Goal: Task Accomplishment & Management: Manage account settings

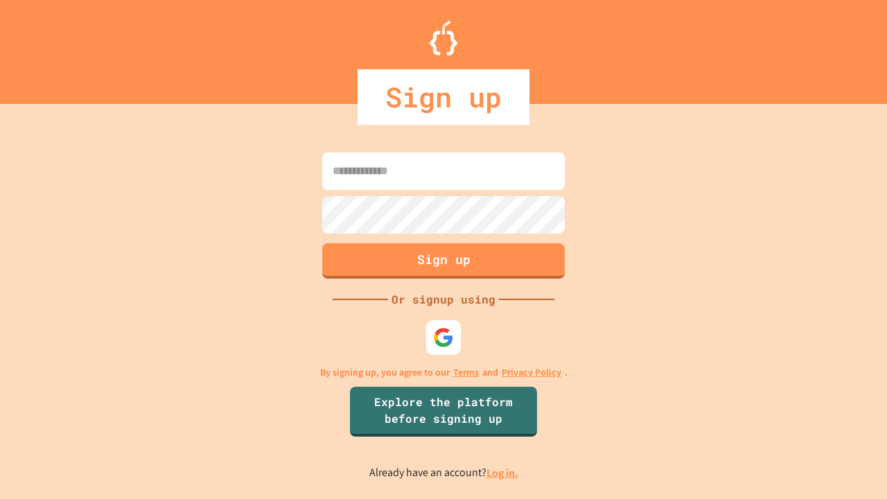
click at [503, 472] on link "Log in." at bounding box center [502, 473] width 32 height 15
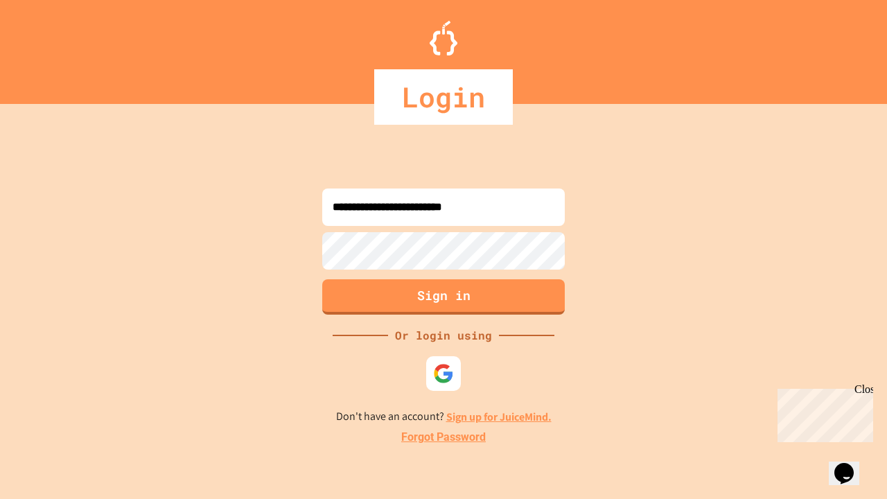
type input "**********"
